Goal: Obtain resource: Download file/media

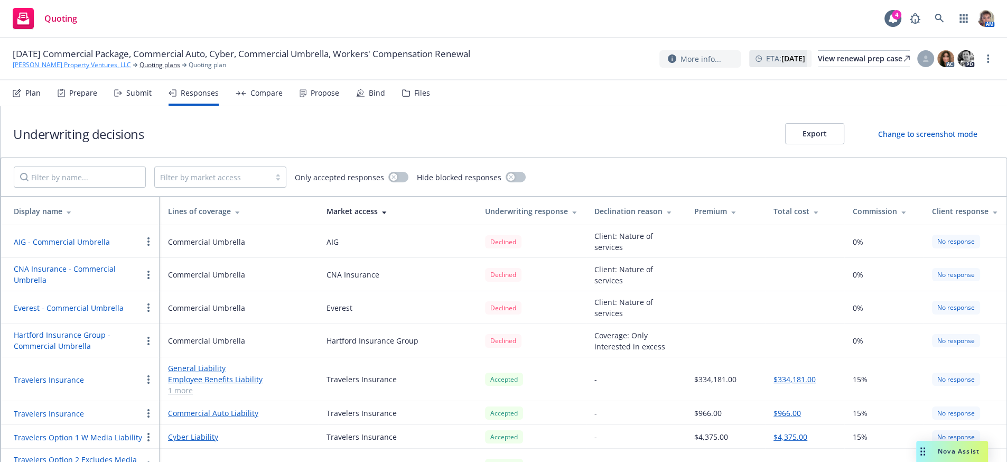
click at [58, 68] on link "[PERSON_NAME] Property Ventures, LLC" at bounding box center [72, 65] width 118 height 10
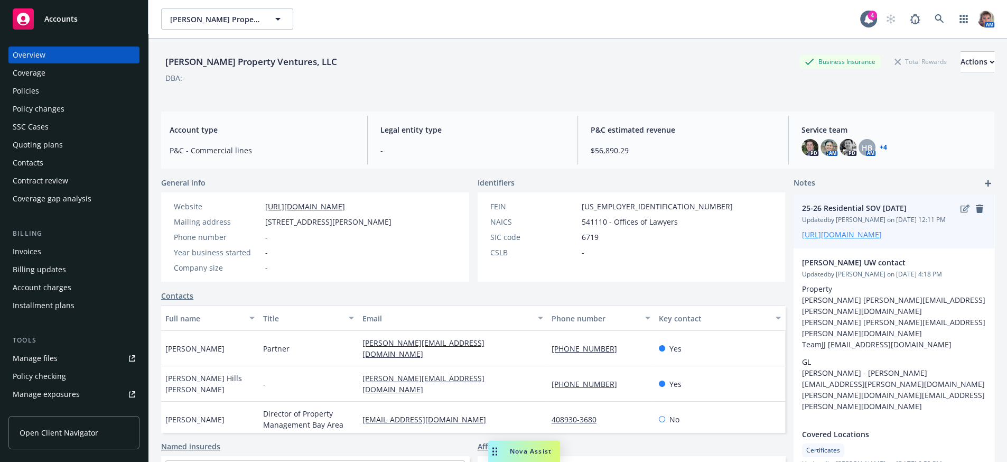
click at [841, 239] on link "[URL][DOMAIN_NAME]" at bounding box center [842, 234] width 80 height 10
